Goal: Information Seeking & Learning: Learn about a topic

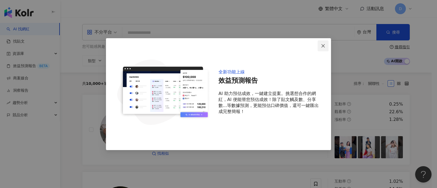
click at [321, 46] on icon "close" at bounding box center [323, 46] width 4 height 4
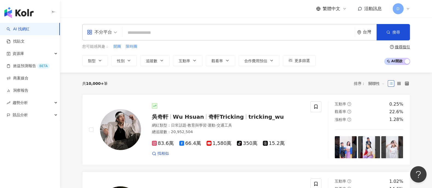
click at [99, 32] on div "不分平台" at bounding box center [99, 32] width 25 height 9
click at [100, 31] on div "不分平台" at bounding box center [99, 32] width 25 height 9
click at [288, 61] on icon "button" at bounding box center [290, 60] width 4 height 3
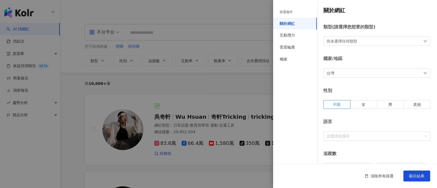
click at [355, 70] on div "台灣" at bounding box center [376, 73] width 107 height 9
